Goal: Information Seeking & Learning: Learn about a topic

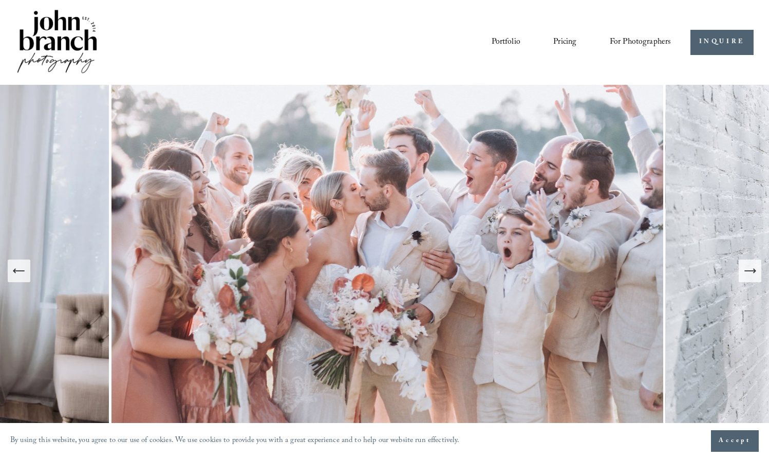
click at [510, 40] on link "Portfolio" at bounding box center [506, 41] width 29 height 17
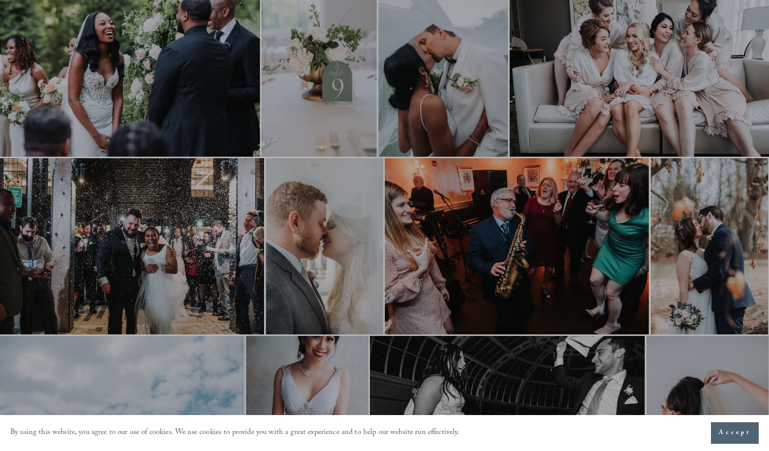
scroll to position [1006, 0]
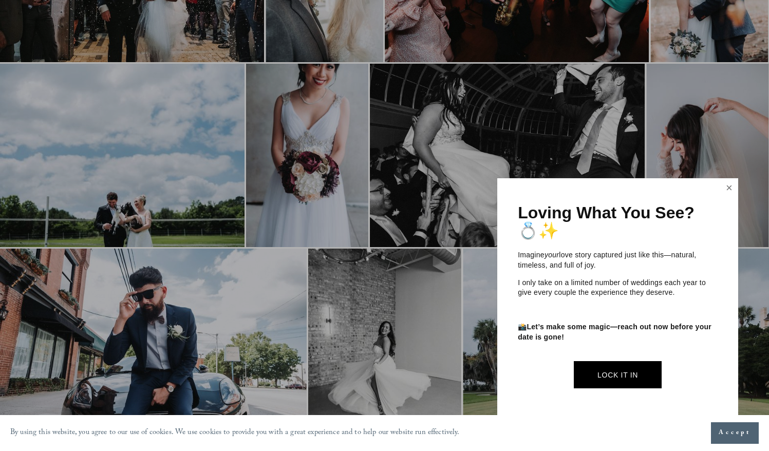
click at [728, 189] on link "Close" at bounding box center [728, 188] width 15 height 16
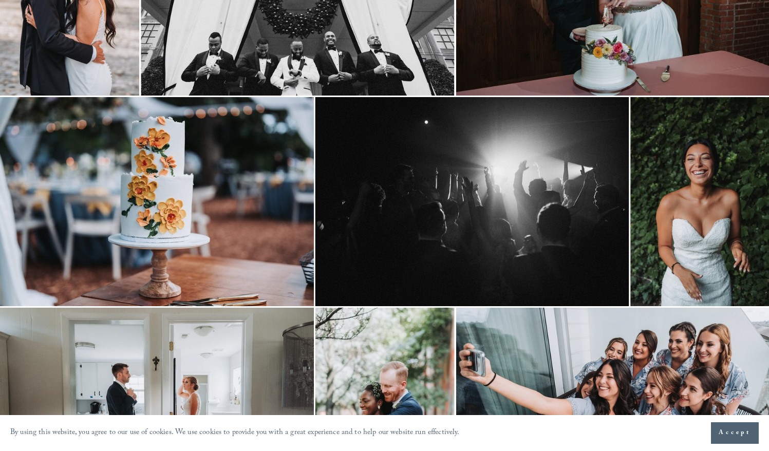
scroll to position [0, 0]
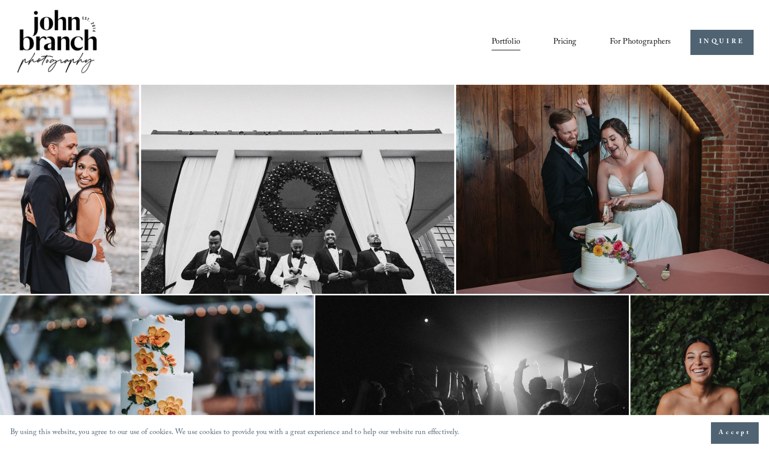
click at [60, 40] on img at bounding box center [56, 42] width 83 height 69
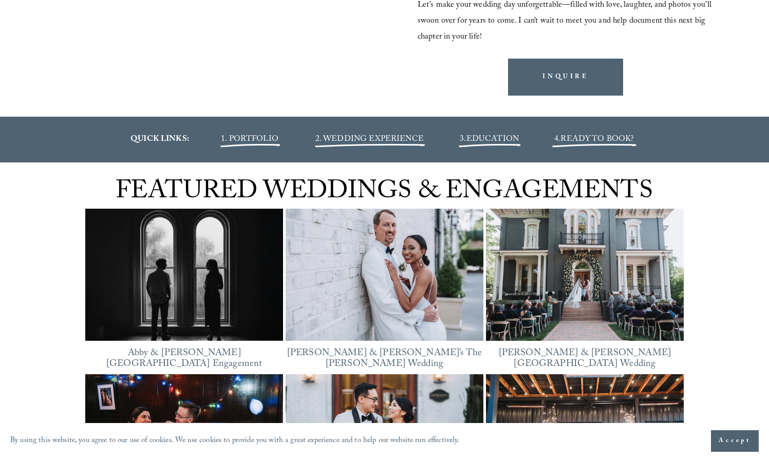
scroll to position [1130, 0]
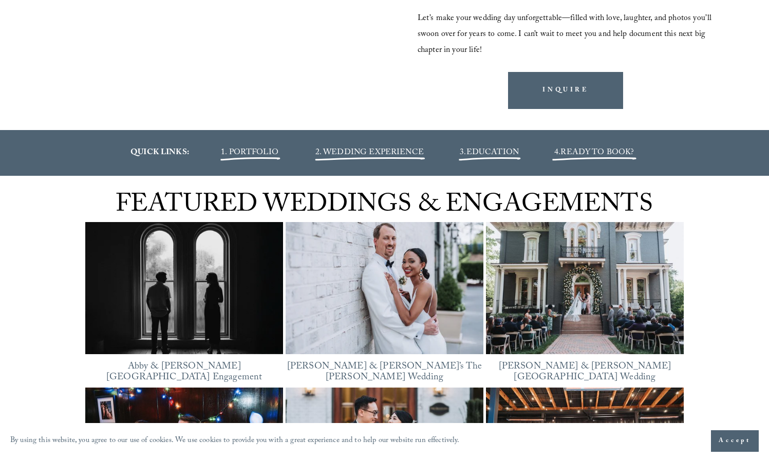
click at [261, 155] on span "1. PORTFOLIO" at bounding box center [250, 153] width 58 height 14
click at [389, 151] on span "2. WEDDING EXPERIENCE" at bounding box center [370, 153] width 108 height 14
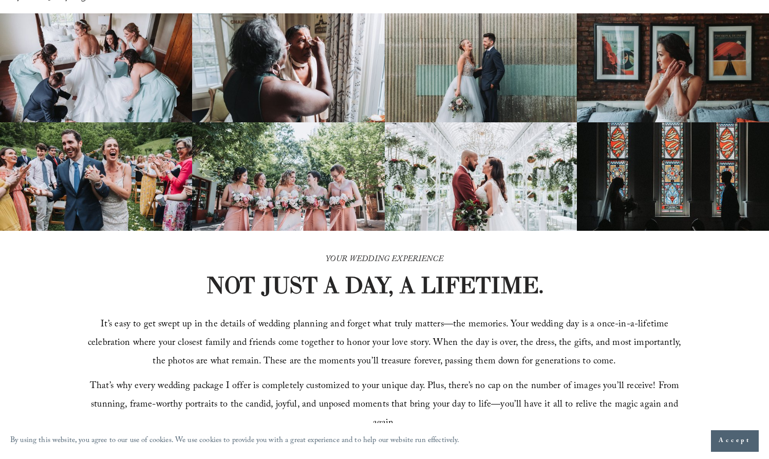
scroll to position [188, 0]
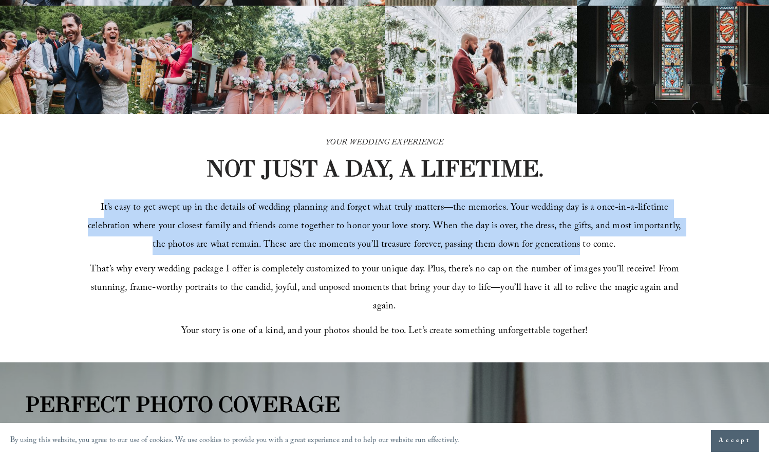
drag, startPoint x: 109, startPoint y: 217, endPoint x: 567, endPoint y: 256, distance: 460.1
click at [567, 253] on span "It’s easy to get swept up in the details of wedding planning and forget what tr…" at bounding box center [386, 226] width 596 height 53
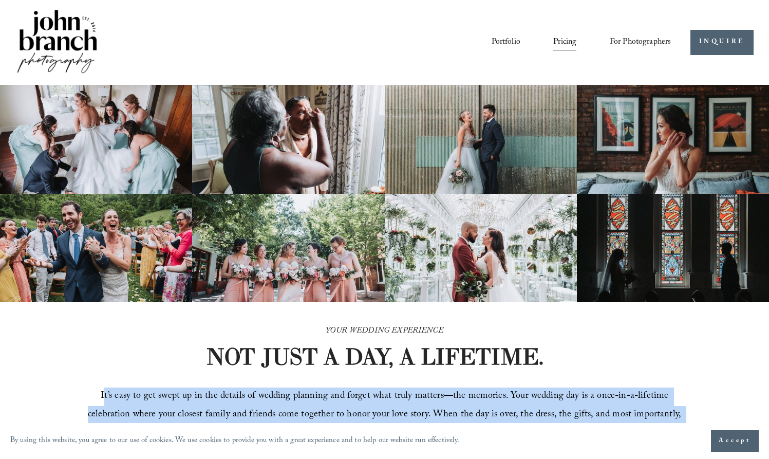
scroll to position [252, 0]
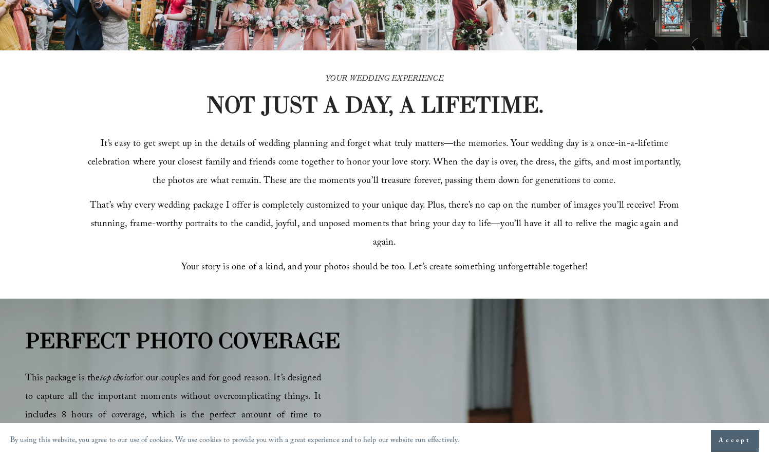
click at [457, 210] on span "That’s why every wedding package I offer is completely customized to your uniqu…" at bounding box center [386, 224] width 592 height 53
drag, startPoint x: 387, startPoint y: 211, endPoint x: 491, endPoint y: 214, distance: 104.4
click at [492, 214] on span "That’s why every wedding package I offer is completely customized to your uniqu…" at bounding box center [386, 224] width 592 height 53
click at [458, 216] on span "That’s why every wedding package I offer is completely customized to your uniqu…" at bounding box center [386, 224] width 592 height 53
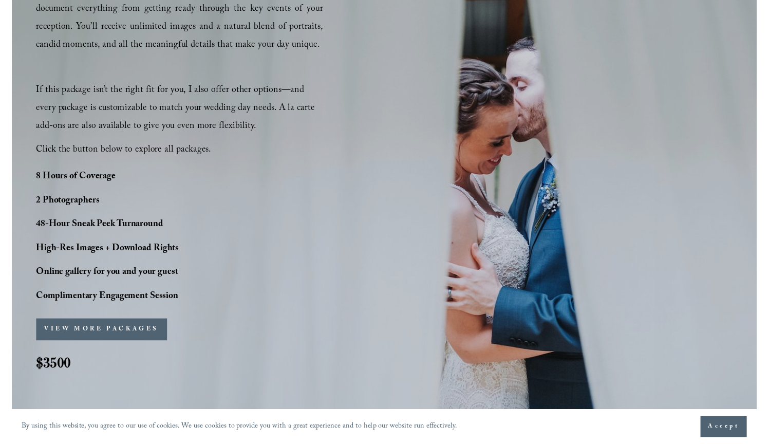
scroll to position [670, 0]
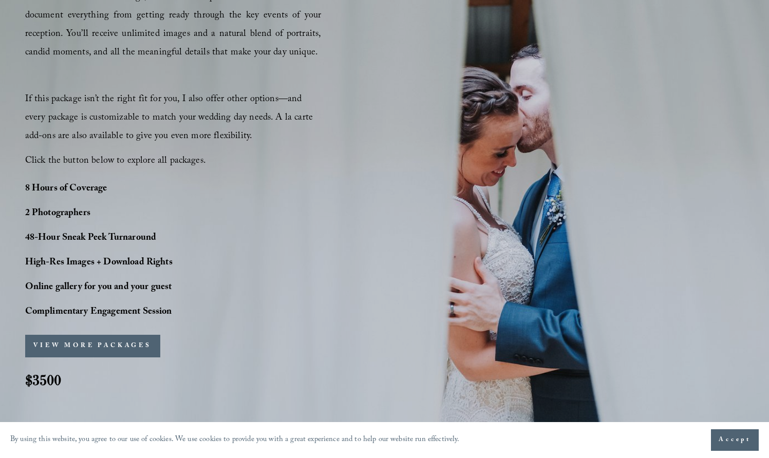
click at [728, 439] on span "Accept" at bounding box center [735, 440] width 32 height 10
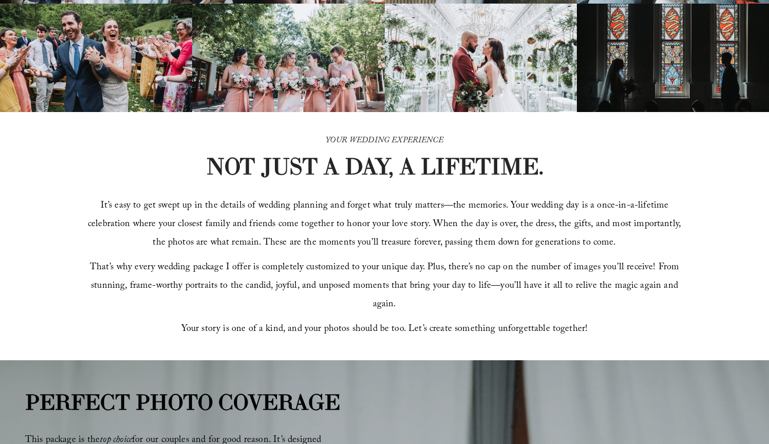
scroll to position [197, 0]
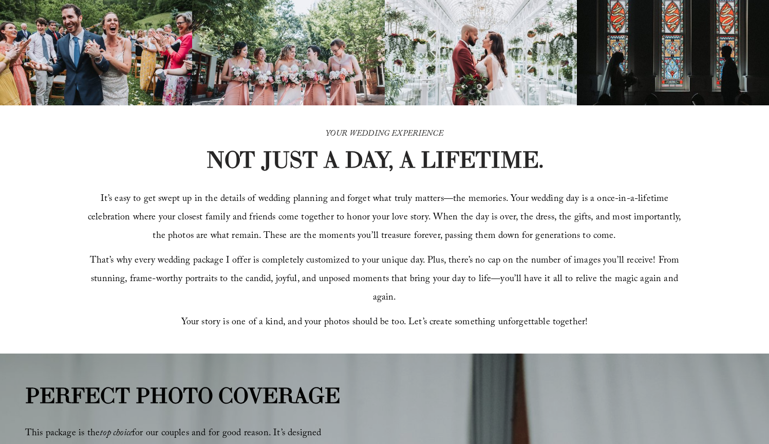
click at [479, 210] on span "It’s easy to get swept up in the details of wedding planning and forget what tr…" at bounding box center [386, 218] width 596 height 53
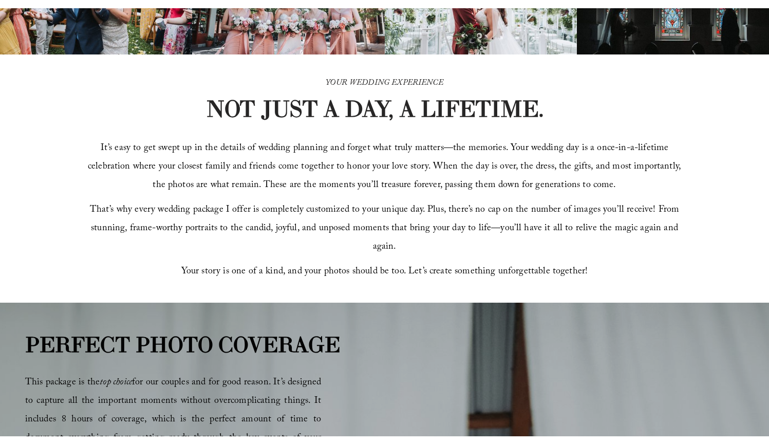
scroll to position [1166, 0]
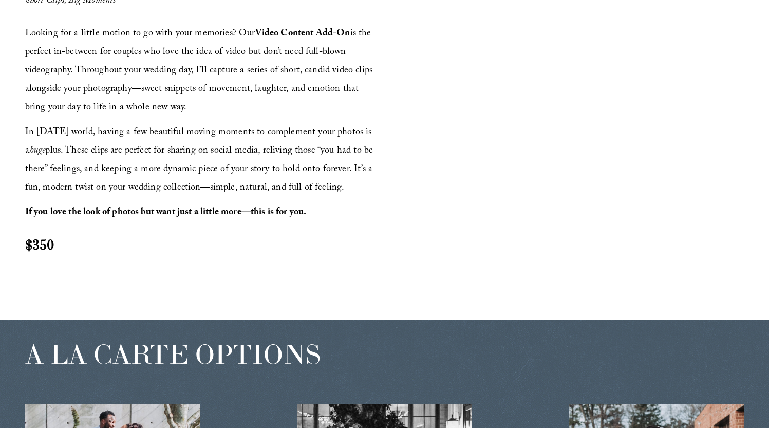
click at [254, 143] on p "In [DATE] world, having a few beautiful moving moments to complement your photo…" at bounding box center [203, 161] width 357 height 74
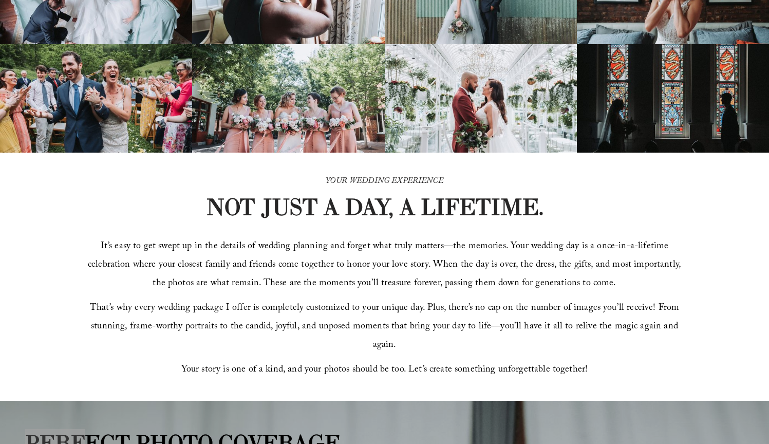
scroll to position [156, 0]
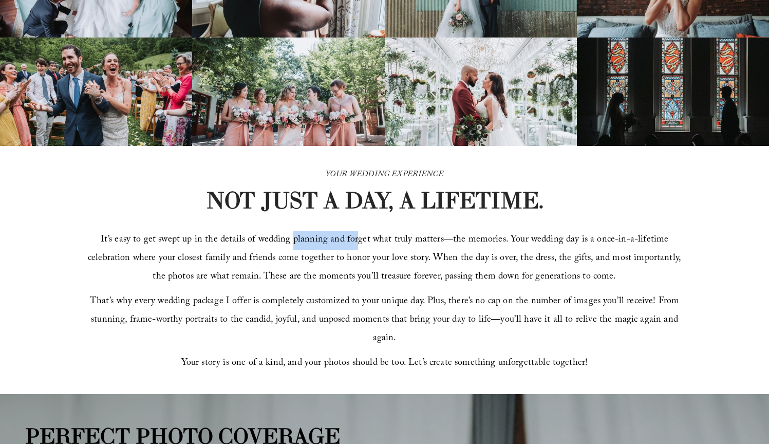
drag, startPoint x: 297, startPoint y: 243, endPoint x: 364, endPoint y: 246, distance: 67.4
click at [361, 245] on span "It’s easy to get swept up in the details of wedding planning and forget what tr…" at bounding box center [386, 258] width 596 height 53
click at [505, 240] on p "It’s easy to get swept up in the details of wedding planning and forget what tr…" at bounding box center [384, 258] width 599 height 55
click at [498, 244] on span "It’s easy to get swept up in the details of wedding planning and forget what tr…" at bounding box center [386, 258] width 596 height 53
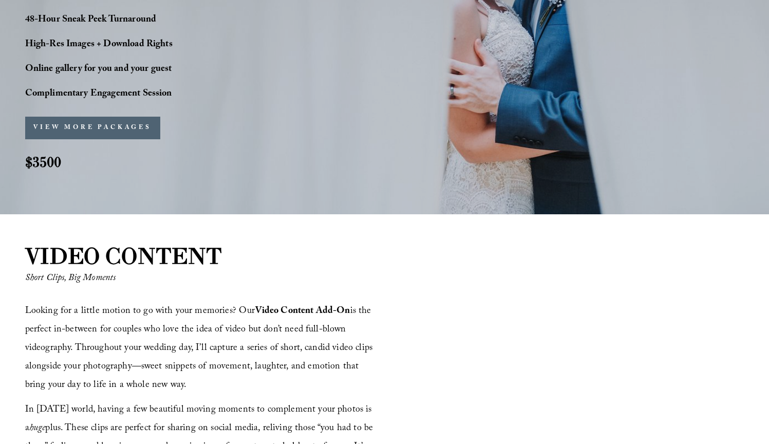
scroll to position [869, 0]
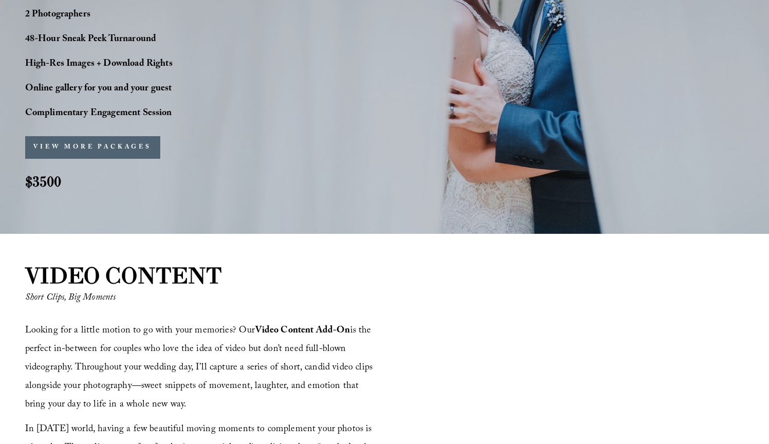
click at [117, 146] on button "VIEW MORE PACKAGES" at bounding box center [92, 147] width 135 height 23
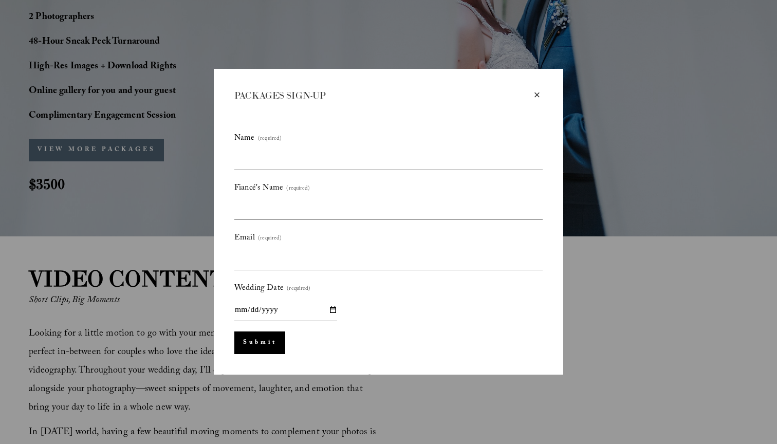
click at [539, 94] on div "×" at bounding box center [536, 94] width 11 height 11
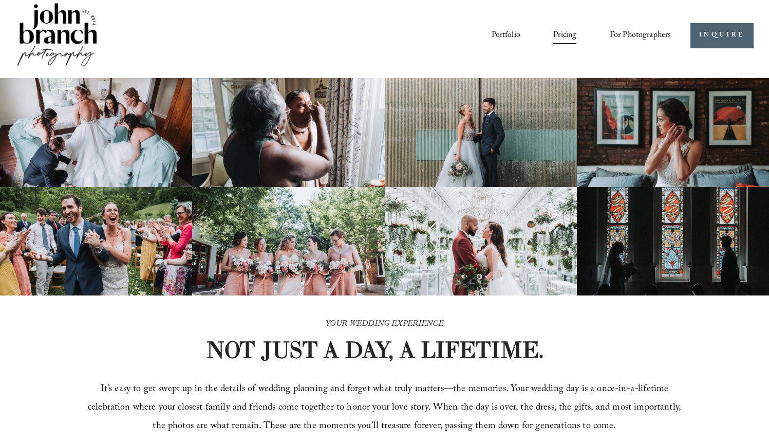
scroll to position [0, 0]
